Goal: Information Seeking & Learning: Learn about a topic

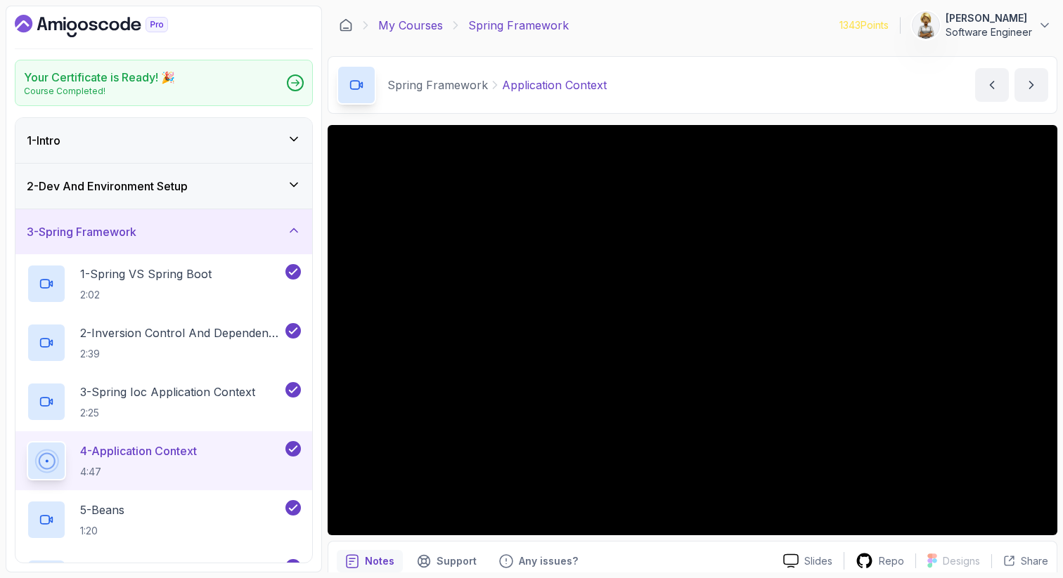
click at [410, 26] on link "My Courses" at bounding box center [410, 25] width 65 height 17
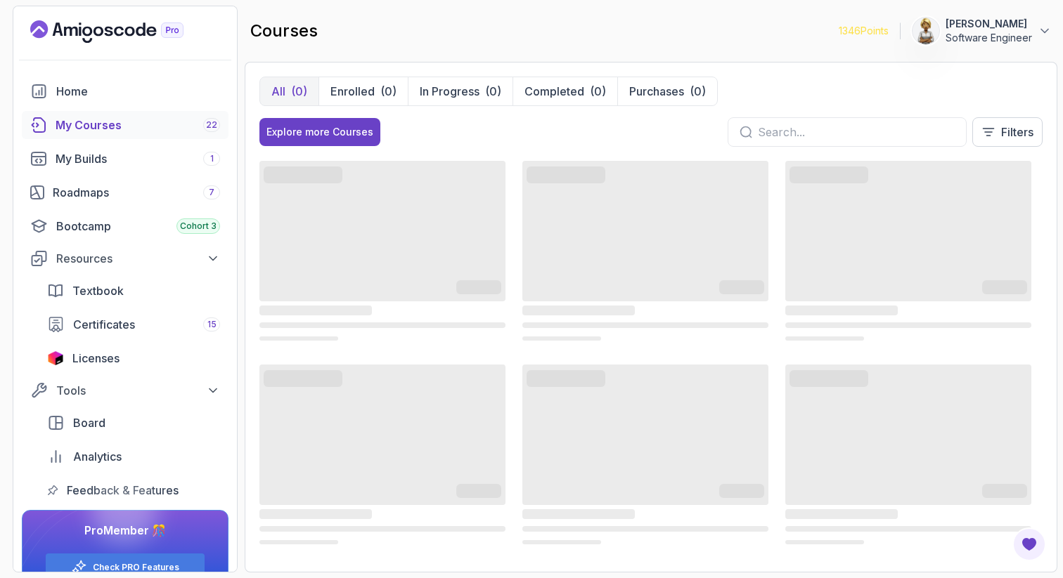
click at [119, 122] on div "My Courses 22" at bounding box center [138, 125] width 164 height 17
click at [91, 124] on div "My Courses 22" at bounding box center [138, 125] width 164 height 17
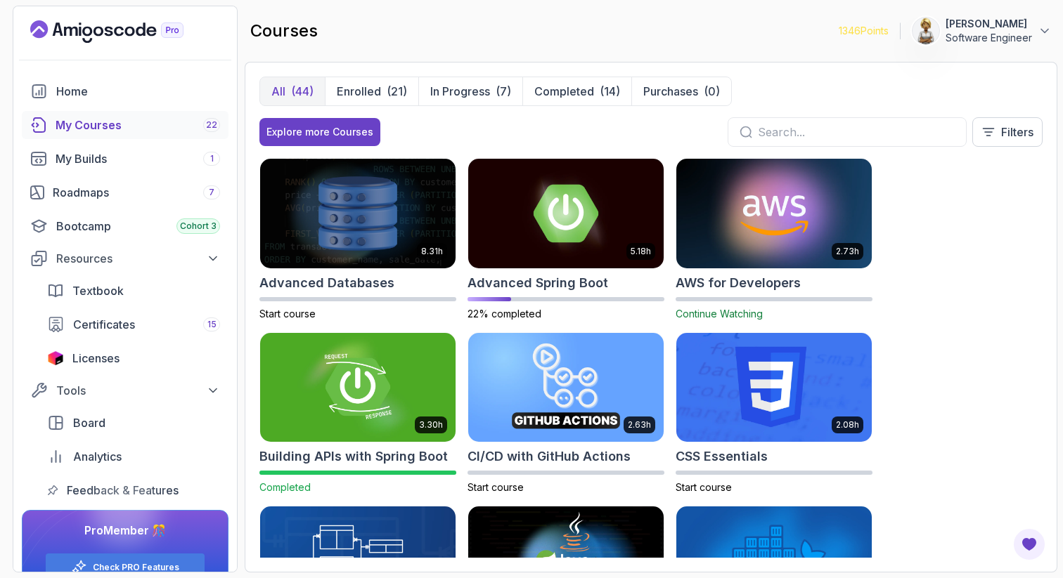
click at [787, 125] on input "text" at bounding box center [856, 132] width 197 height 17
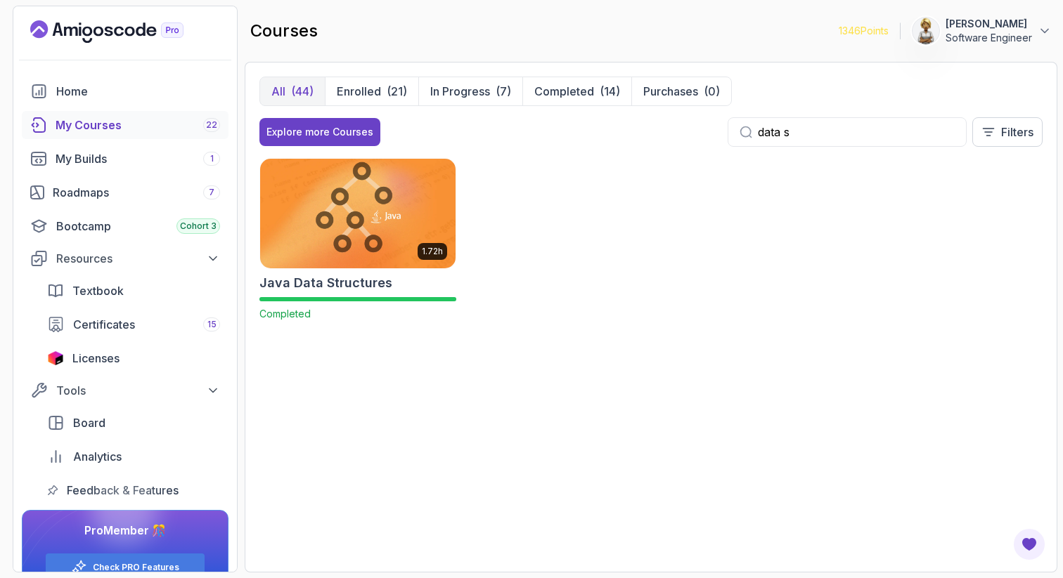
type input "data s"
click at [344, 218] on img at bounding box center [357, 213] width 205 height 115
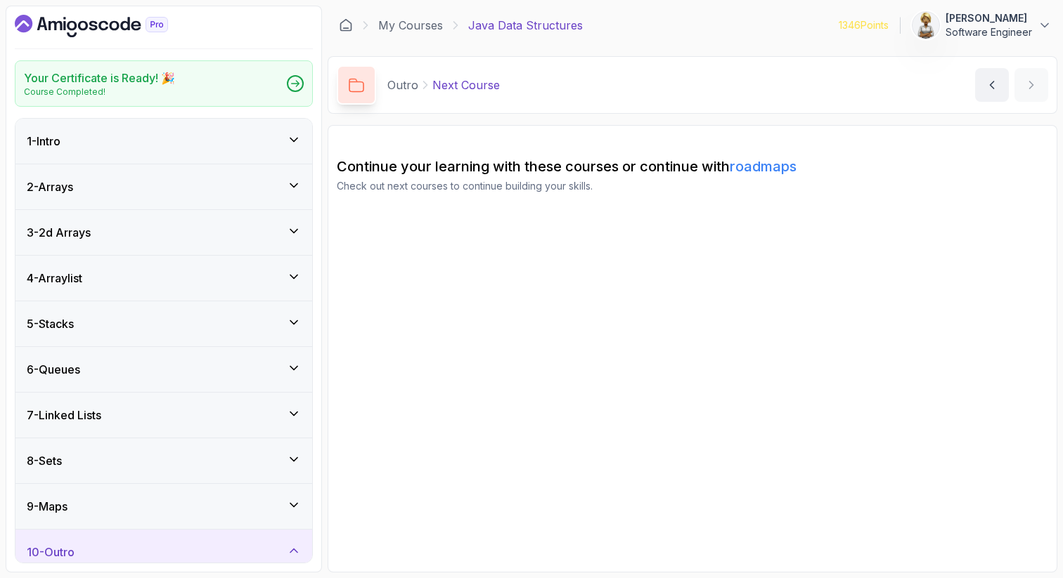
click at [287, 134] on icon at bounding box center [294, 140] width 14 height 14
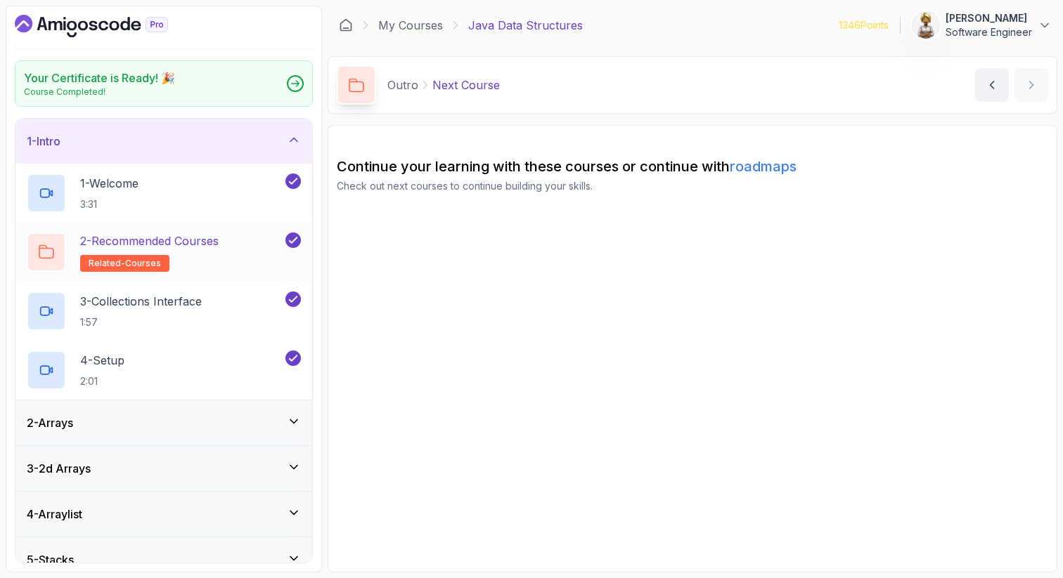
click at [207, 251] on h2 "2 - Recommended Courses related-courses" at bounding box center [149, 252] width 138 height 39
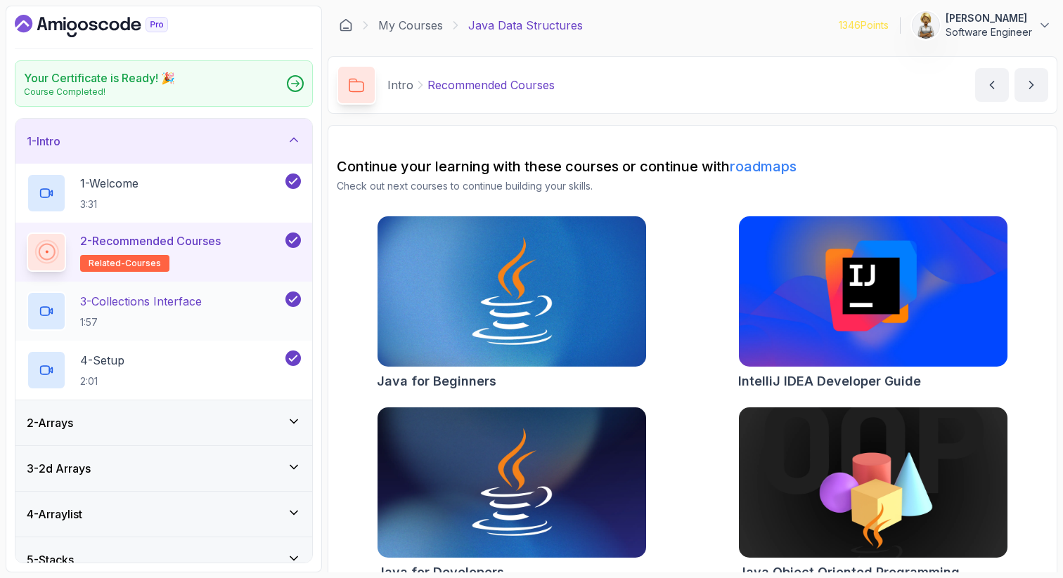
click at [200, 303] on p "3 - Collections Interface" at bounding box center [141, 301] width 122 height 17
